Goal: Information Seeking & Learning: Learn about a topic

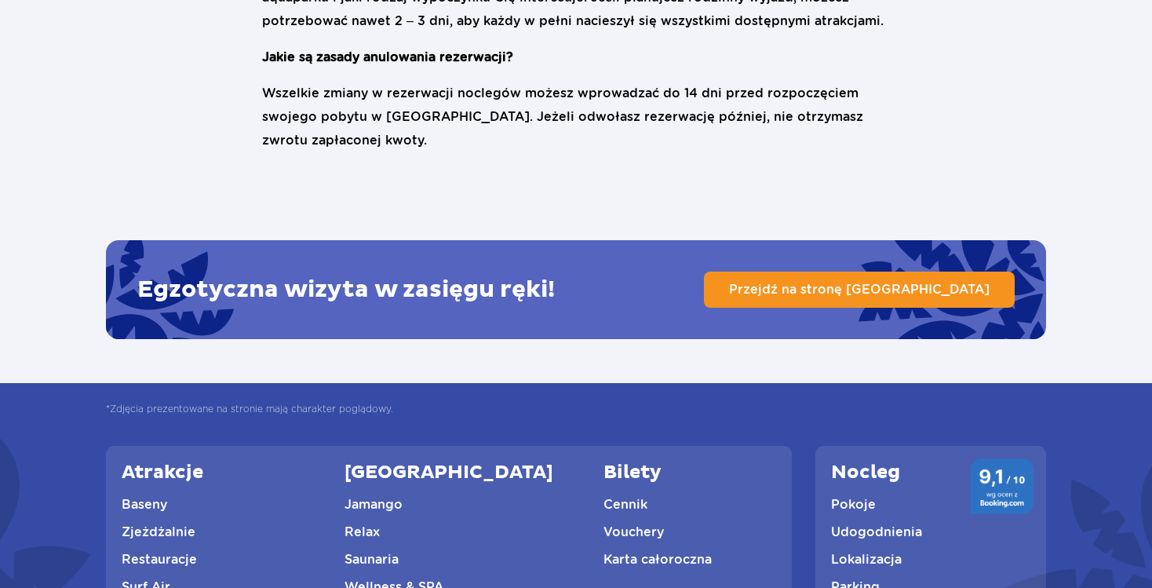
scroll to position [3866, 0]
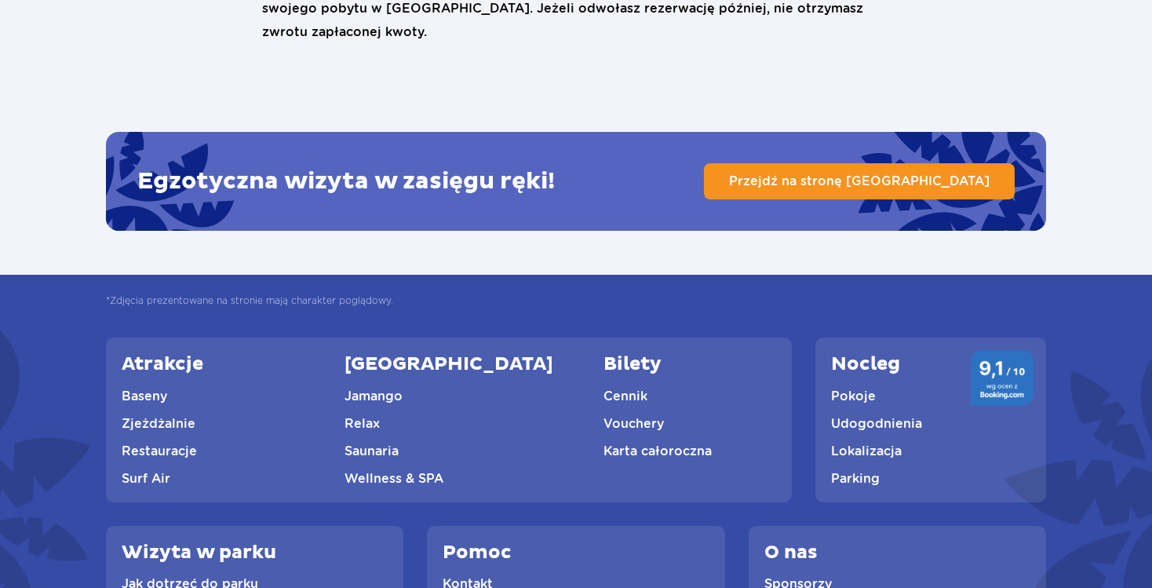
click at [603, 388] on link "Cennik" at bounding box center [625, 395] width 44 height 15
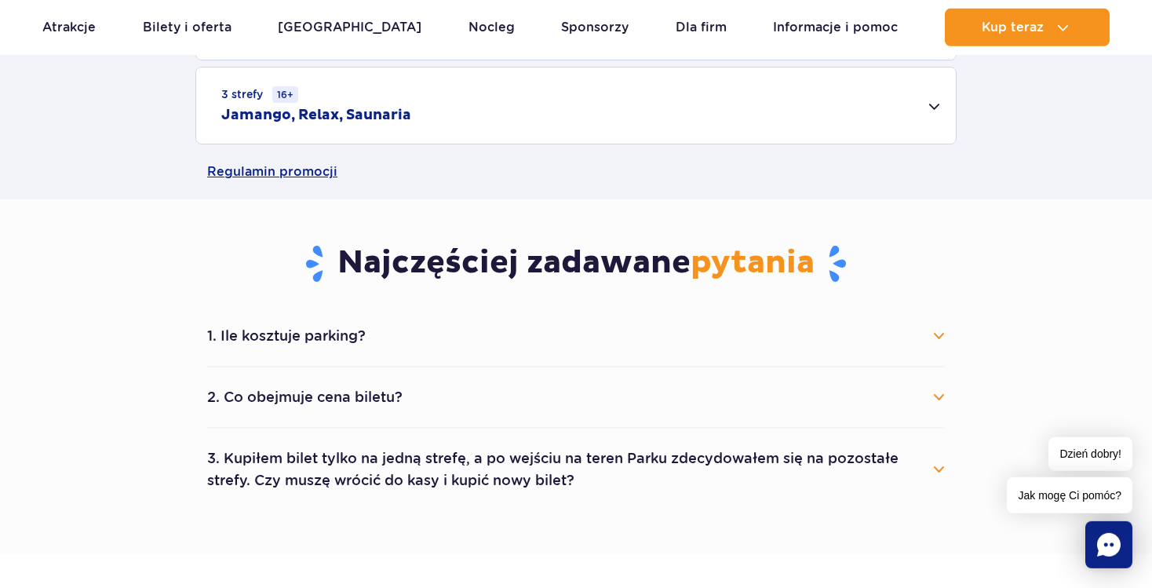
scroll to position [773, 0]
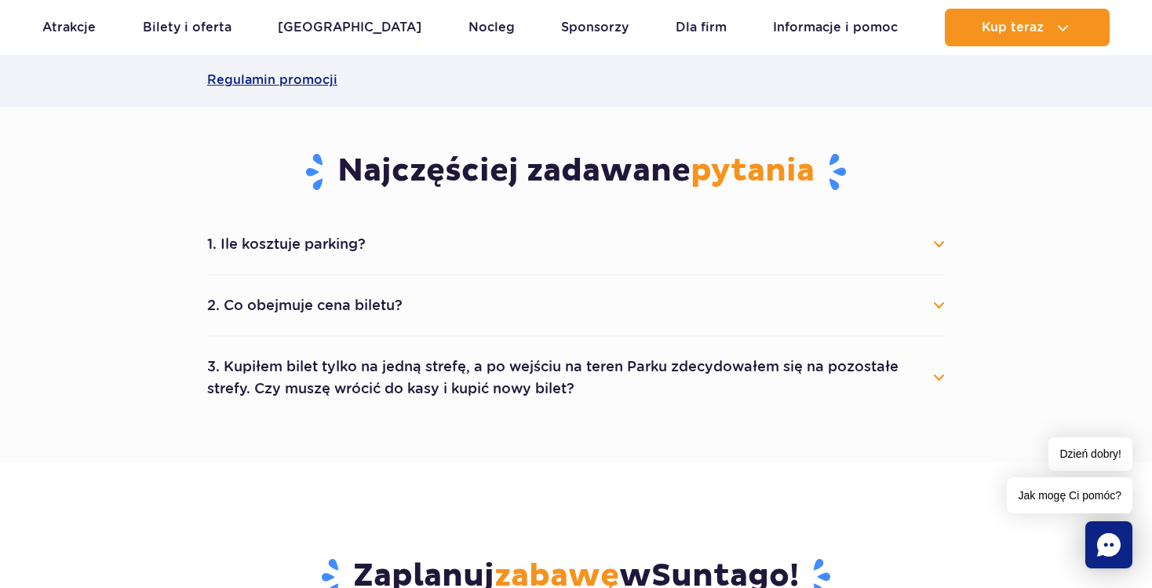
click at [327, 307] on button "2. Co obejmuje cena biletu?" at bounding box center [575, 305] width 737 height 35
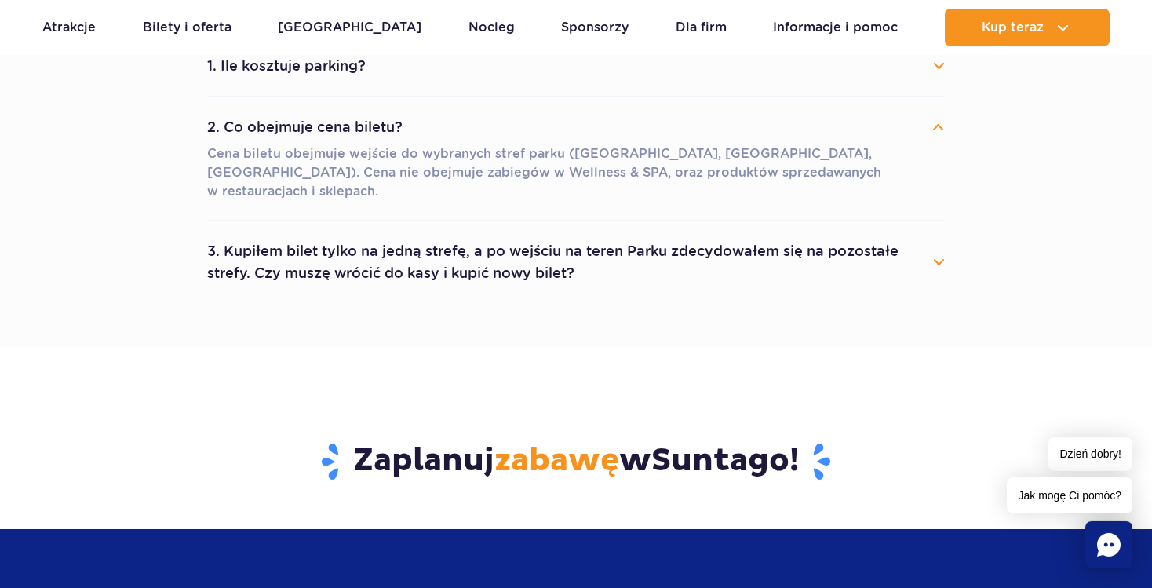
scroll to position [967, 0]
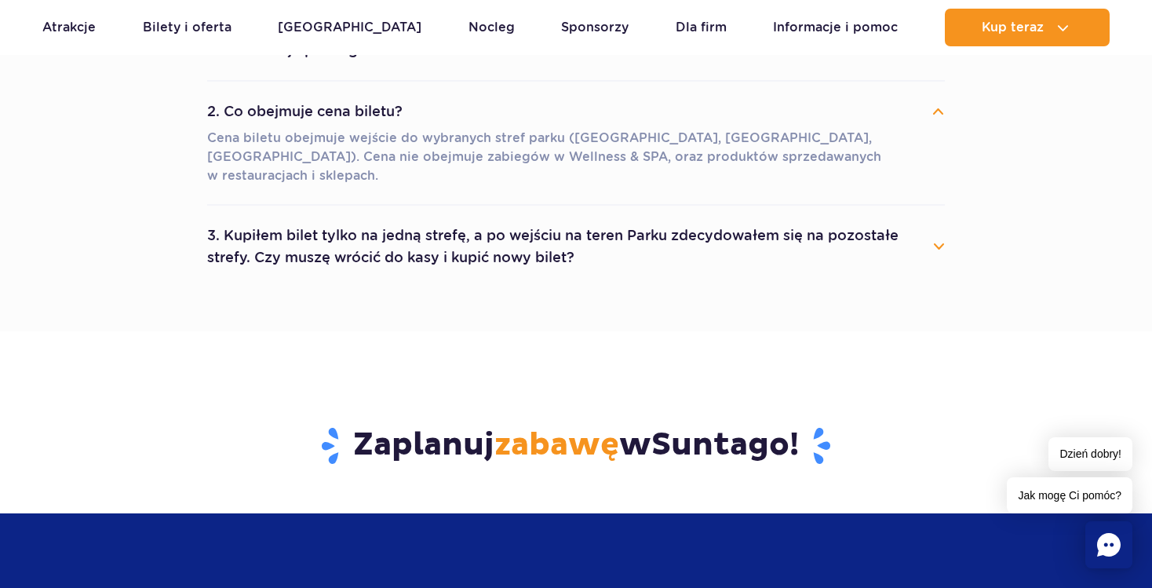
click at [941, 228] on button "3. Kupiłem bilet tylko na jedną strefę, a po wejściu na teren Parku zdecydowałe…" at bounding box center [575, 246] width 737 height 56
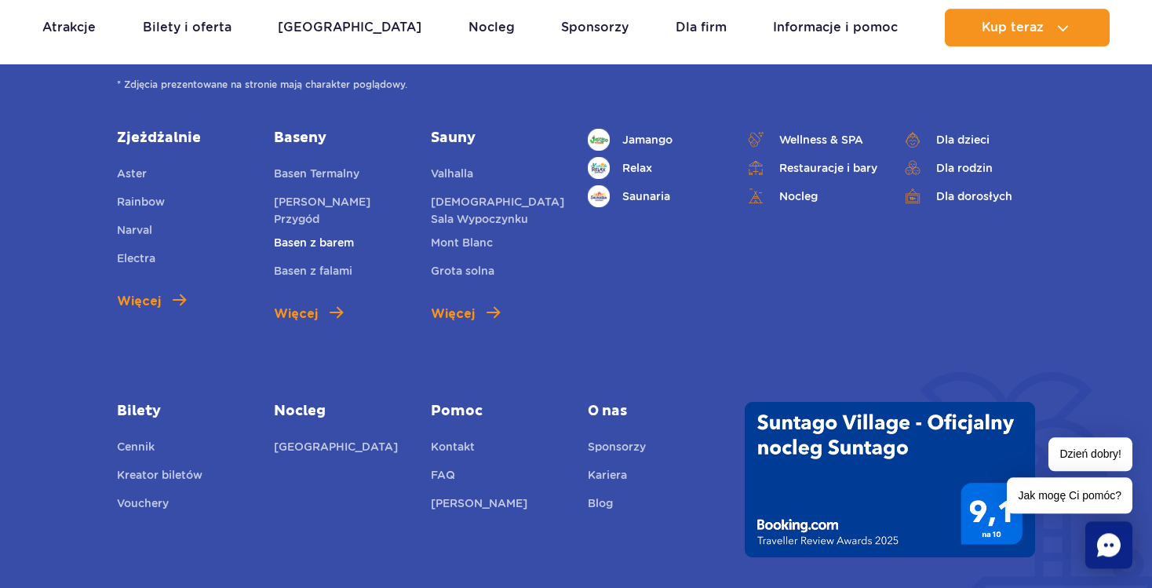
scroll to position [2319, 0]
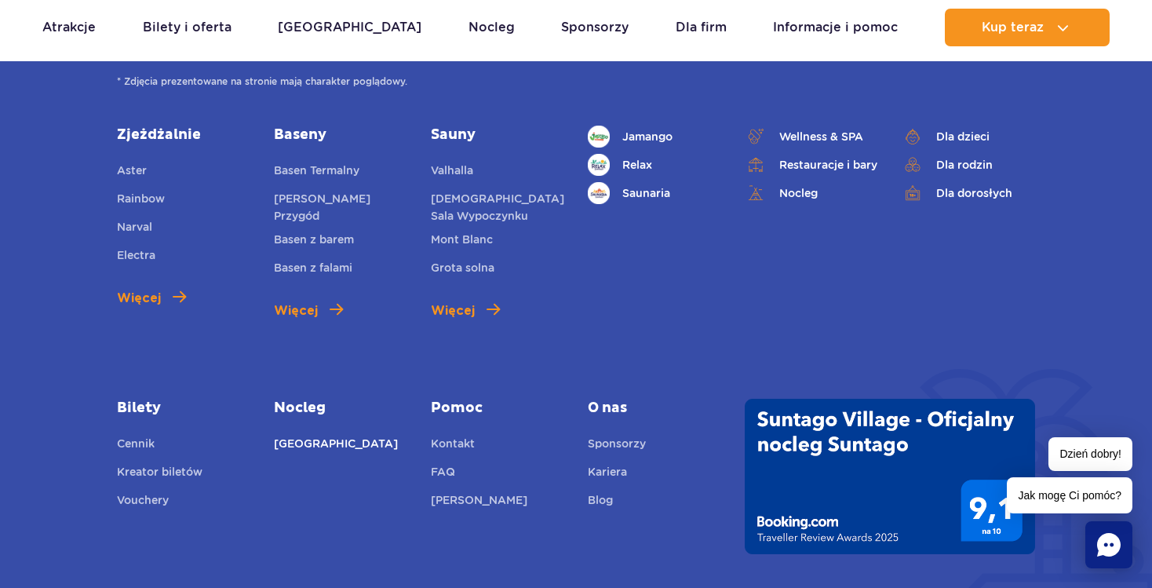
click at [305, 435] on link "[GEOGRAPHIC_DATA]" at bounding box center [336, 446] width 124 height 22
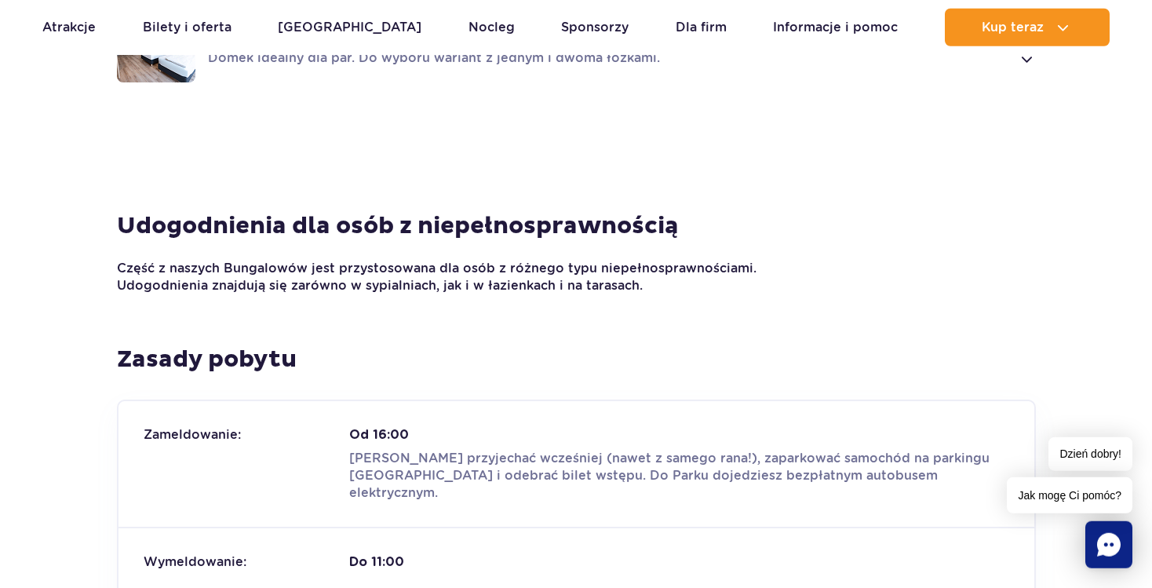
scroll to position [1739, 0]
